Goal: Information Seeking & Learning: Learn about a topic

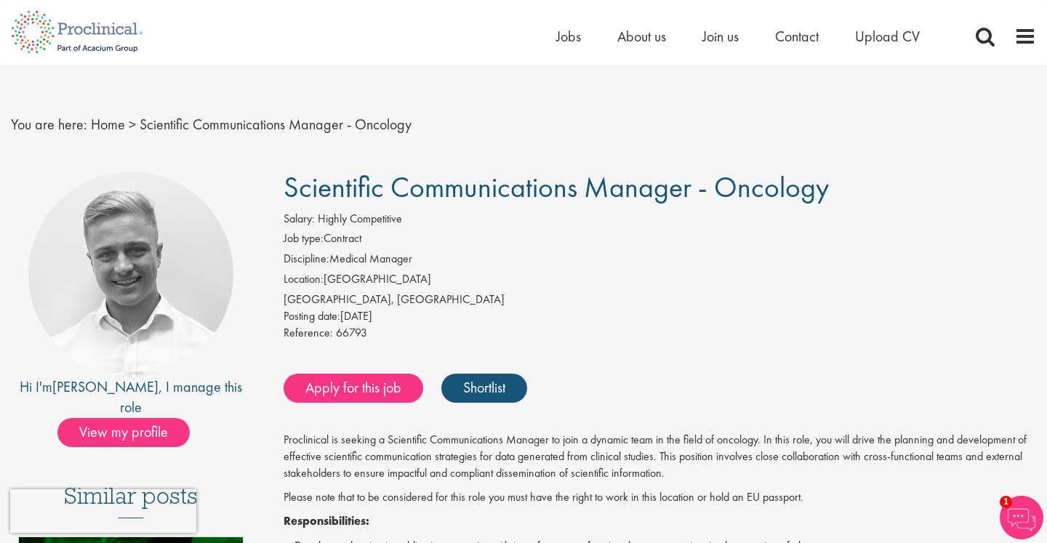
scroll to position [4, 0]
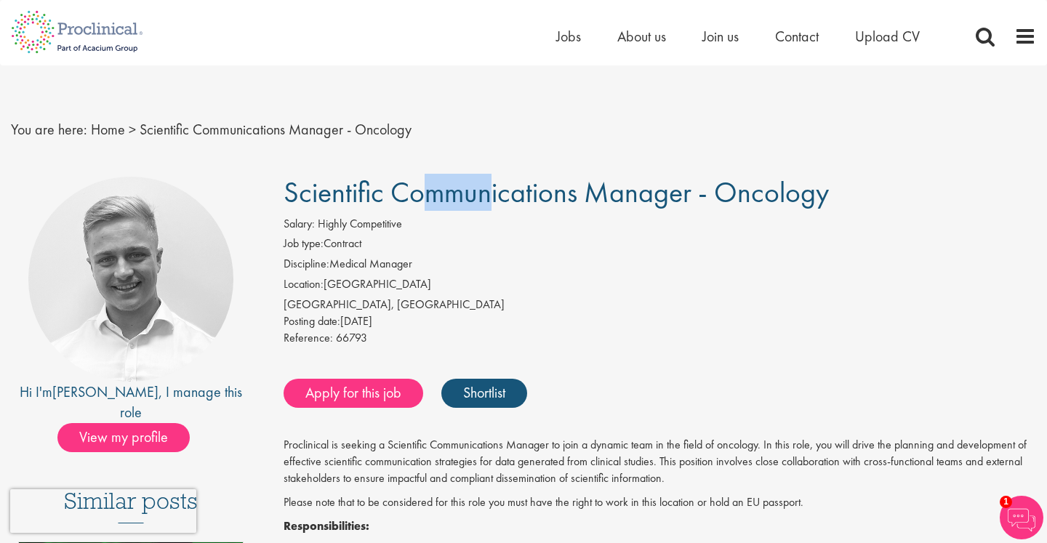
drag, startPoint x: 277, startPoint y: 189, endPoint x: 338, endPoint y: 185, distance: 61.2
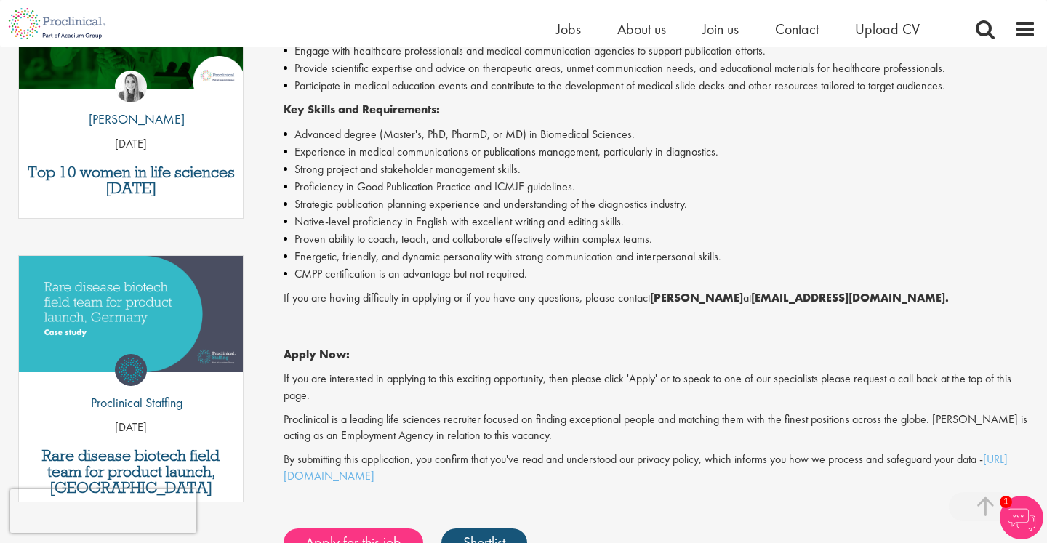
scroll to position [548, 0]
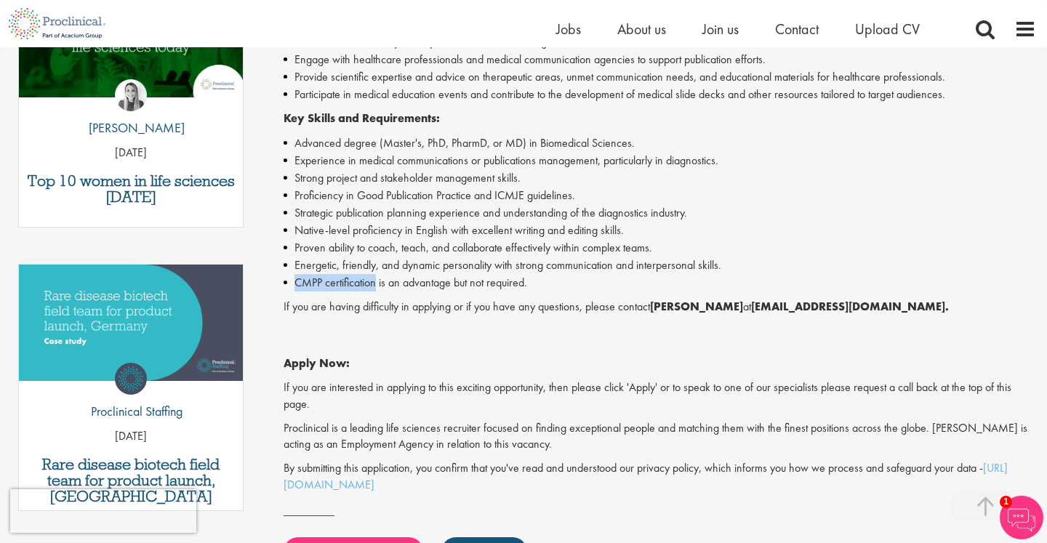
drag, startPoint x: 297, startPoint y: 272, endPoint x: 377, endPoint y: 272, distance: 80.0
click at [377, 274] on li "CMPP certification is an advantage but not required." at bounding box center [660, 282] width 753 height 17
copy li "CMPP certification"
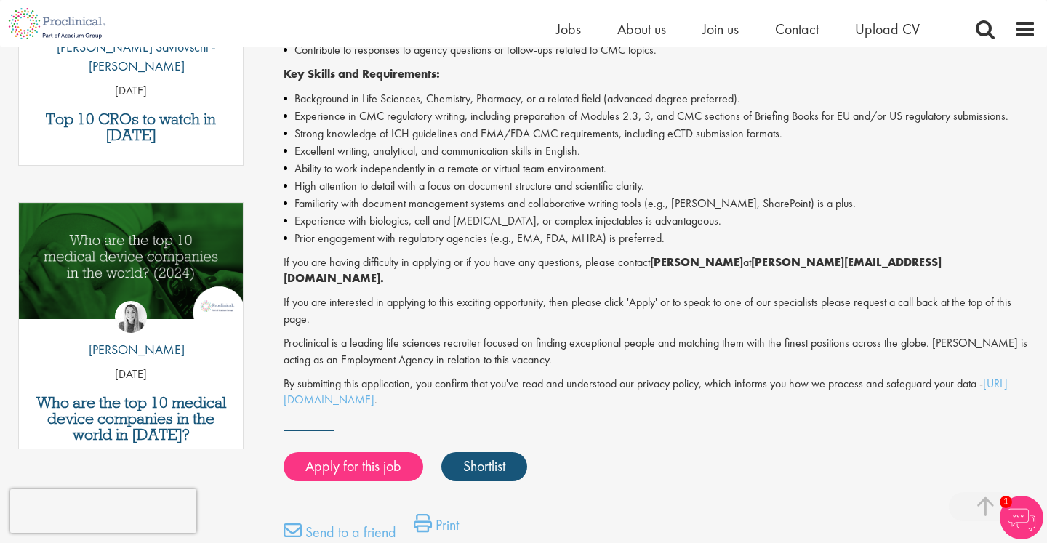
scroll to position [607, 0]
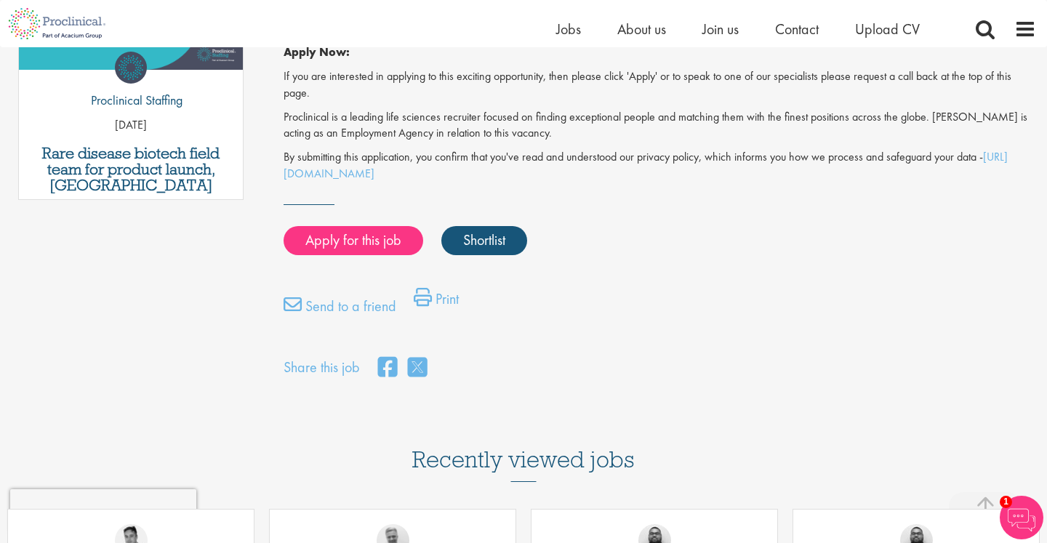
scroll to position [780, 0]
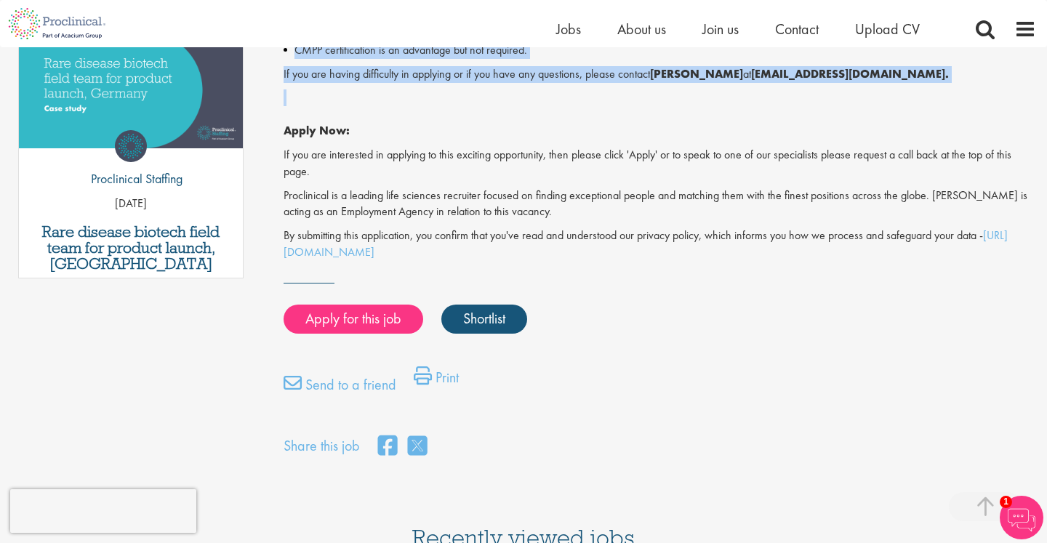
drag, startPoint x: 283, startPoint y: 199, endPoint x: 886, endPoint y: 233, distance: 603.7
copy div "Scientific Communications Manager - Oncology Salary: Highly Competitive Job typ…"
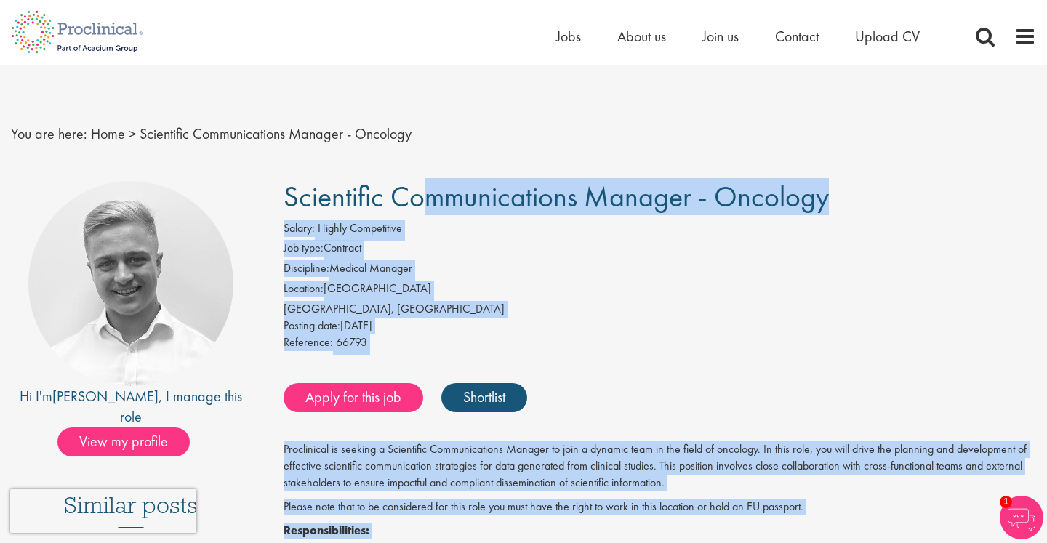
scroll to position [0, 0]
click at [745, 232] on div "Salary: Highly Competitive" at bounding box center [660, 230] width 753 height 20
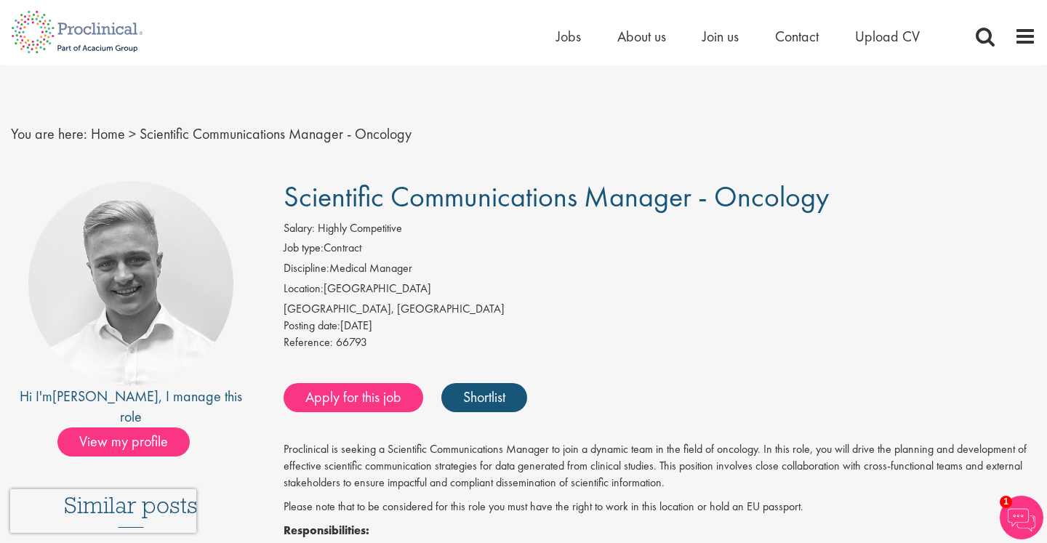
drag, startPoint x: 833, startPoint y: 209, endPoint x: 282, endPoint y: 200, distance: 550.5
copy span "Scientific Communications Manager - Oncology"
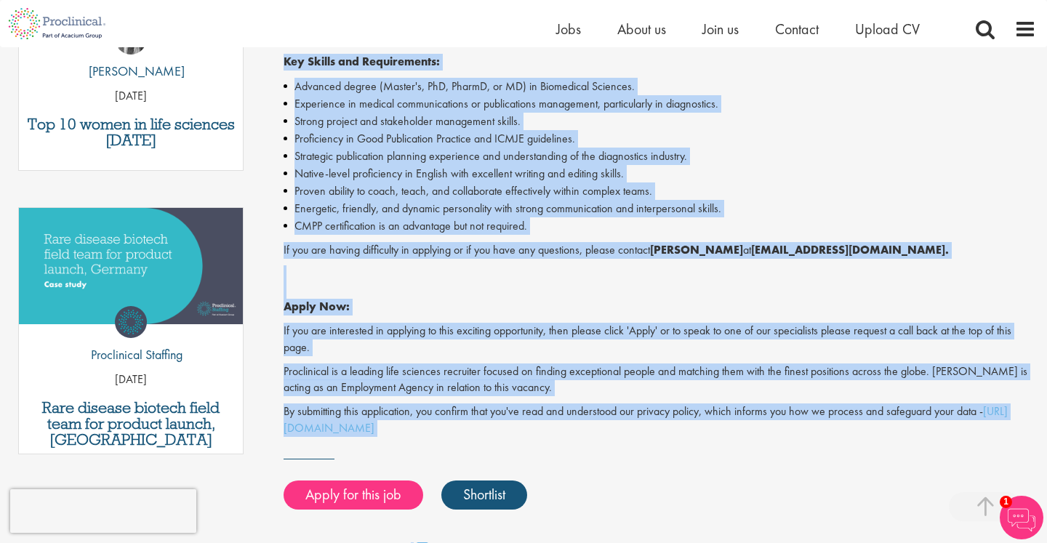
scroll to position [616, 0]
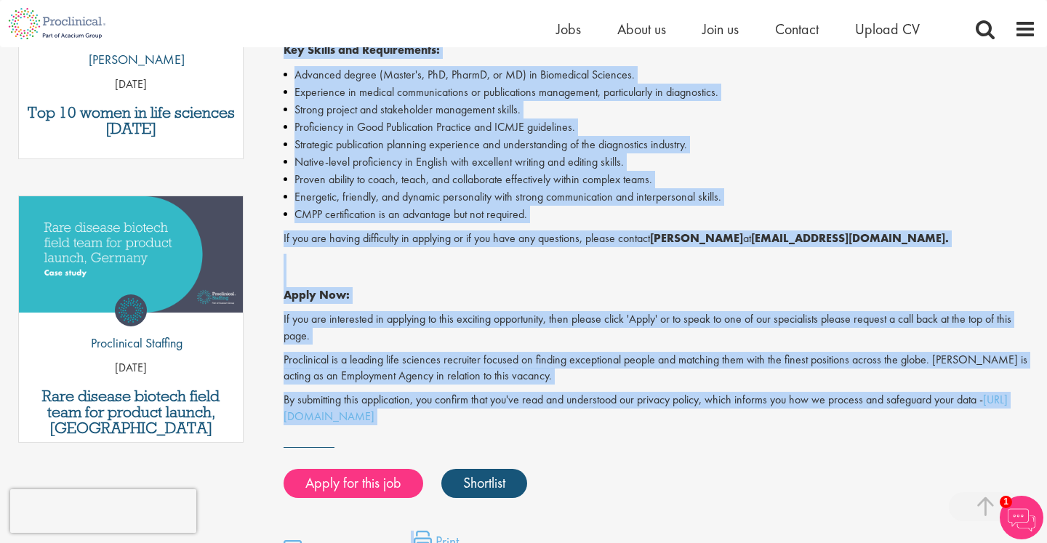
drag, startPoint x: 273, startPoint y: 188, endPoint x: 1003, endPoint y: 403, distance: 760.2
click at [1003, 403] on div "Scientific Communications Manager - Oncology Salary: Highly Competitive Job typ…" at bounding box center [654, 86] width 785 height 1078
copy div "Scientific Communications Manager - Oncology Salary: Highly Competitive Job typ…"
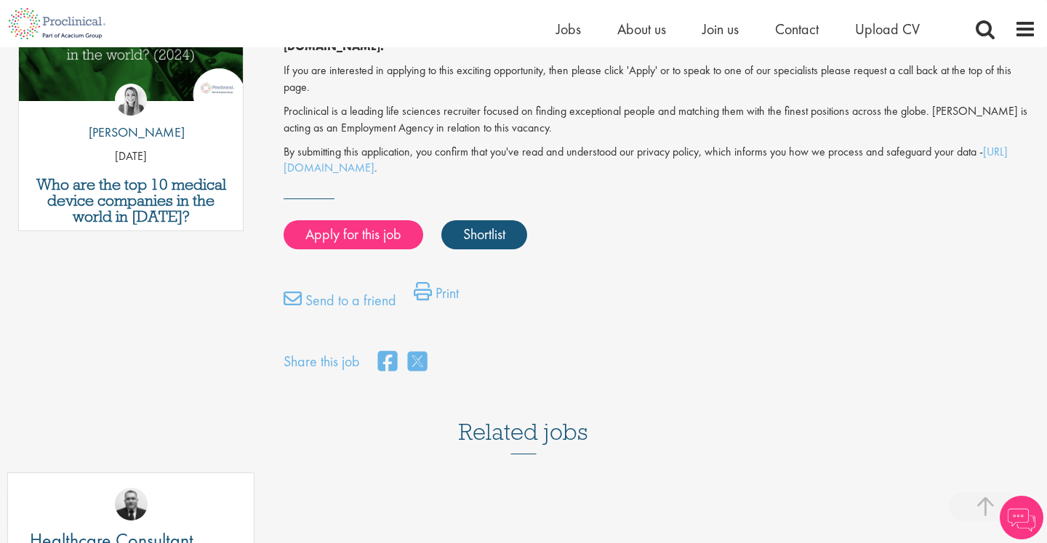
scroll to position [465, 0]
